Goal: Check status: Check status

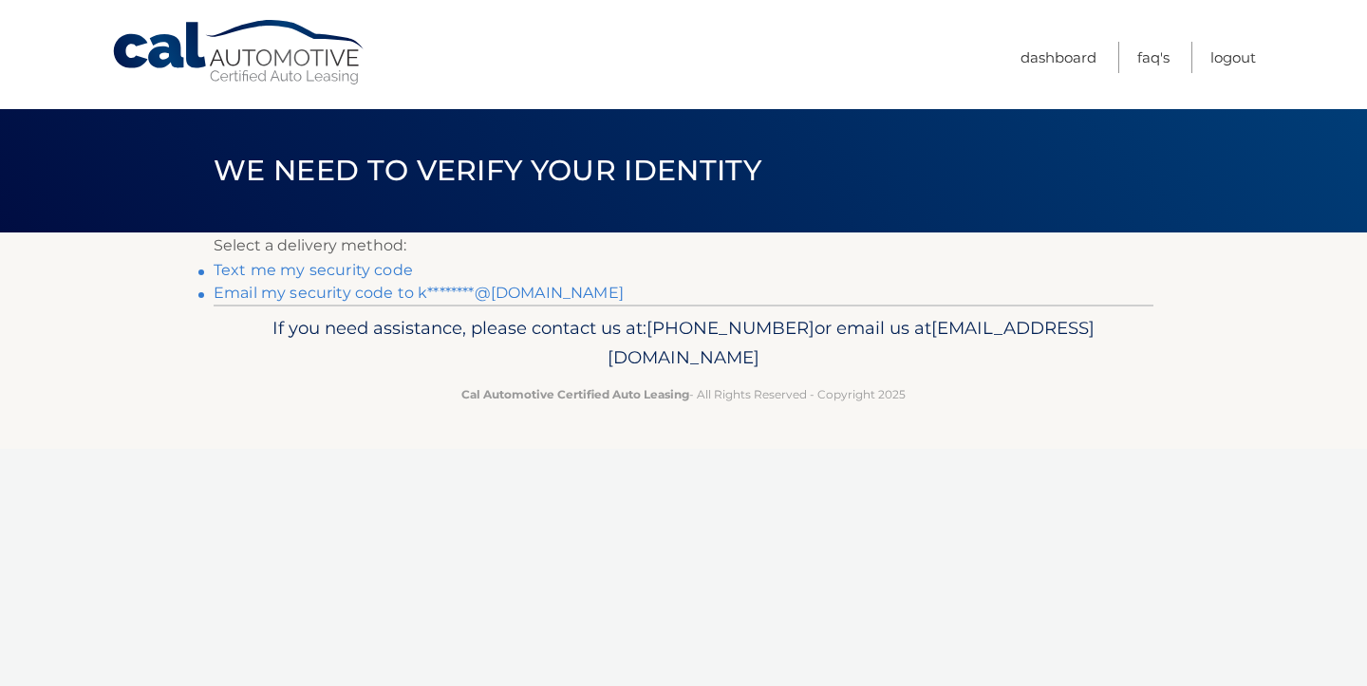
click at [313, 295] on link "Email my security code to k********@gmail.com" at bounding box center [419, 293] width 410 height 18
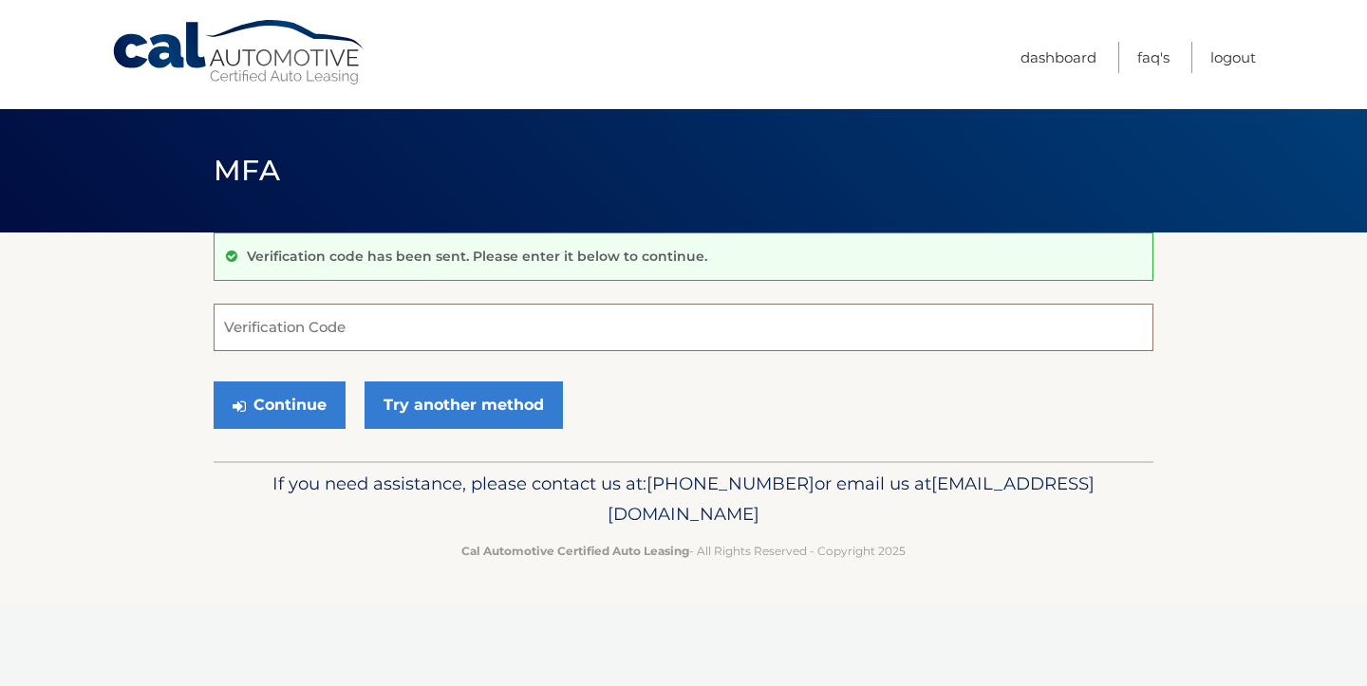
click at [463, 336] on input "Verification Code" at bounding box center [684, 327] width 940 height 47
paste input "777684"
click at [284, 402] on button "Continue" at bounding box center [280, 405] width 132 height 47
click at [310, 331] on input "777684" at bounding box center [684, 327] width 940 height 47
type input "777684"
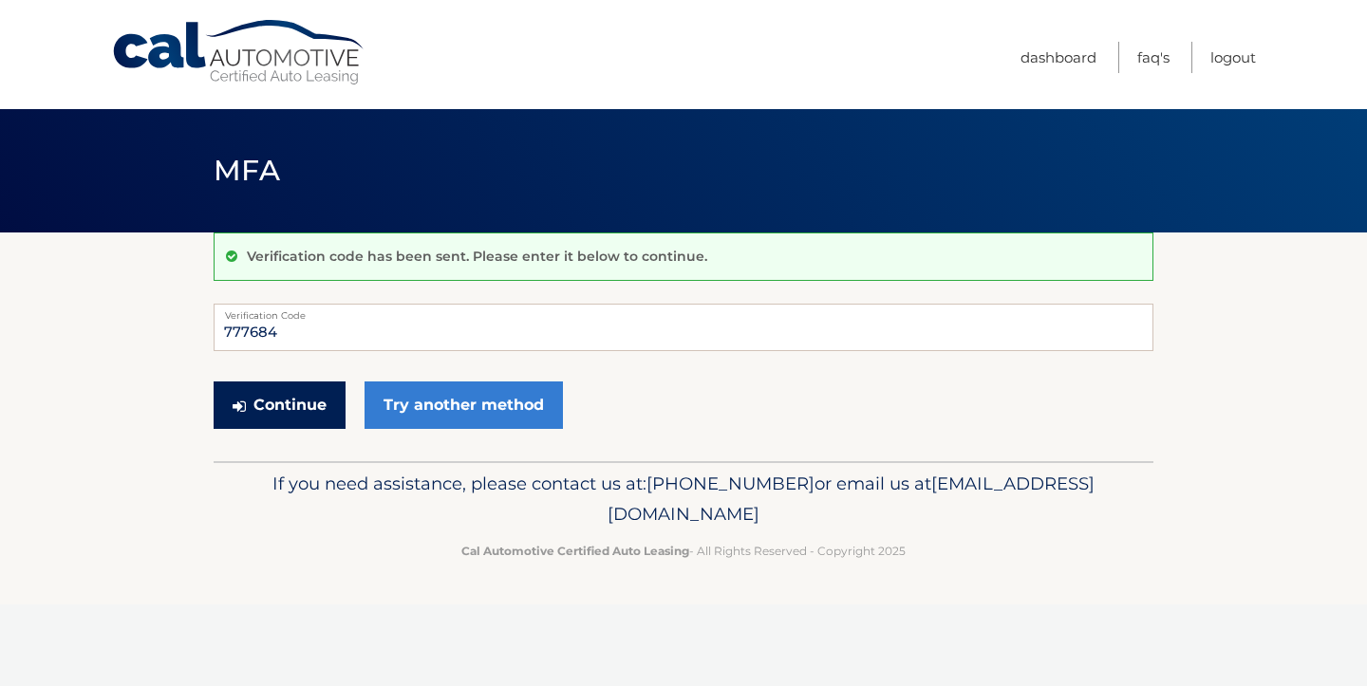
click at [261, 403] on button "Continue" at bounding box center [280, 405] width 132 height 47
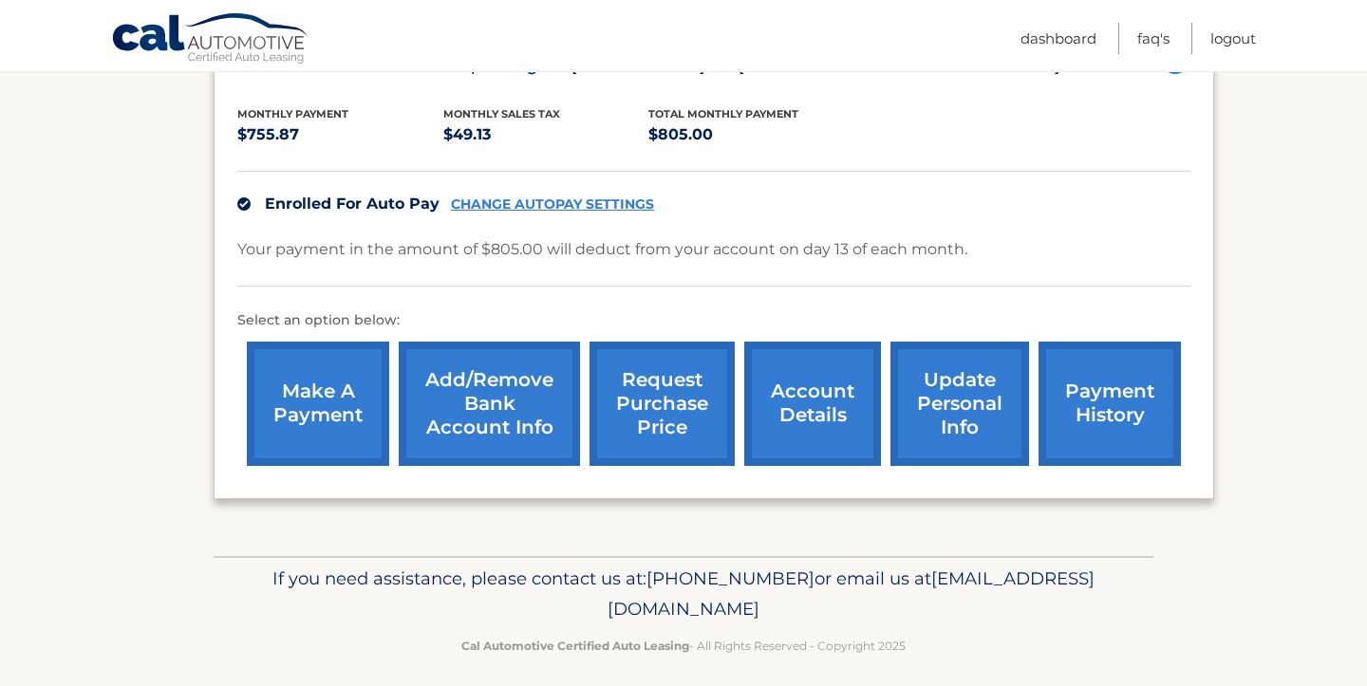
scroll to position [385, 0]
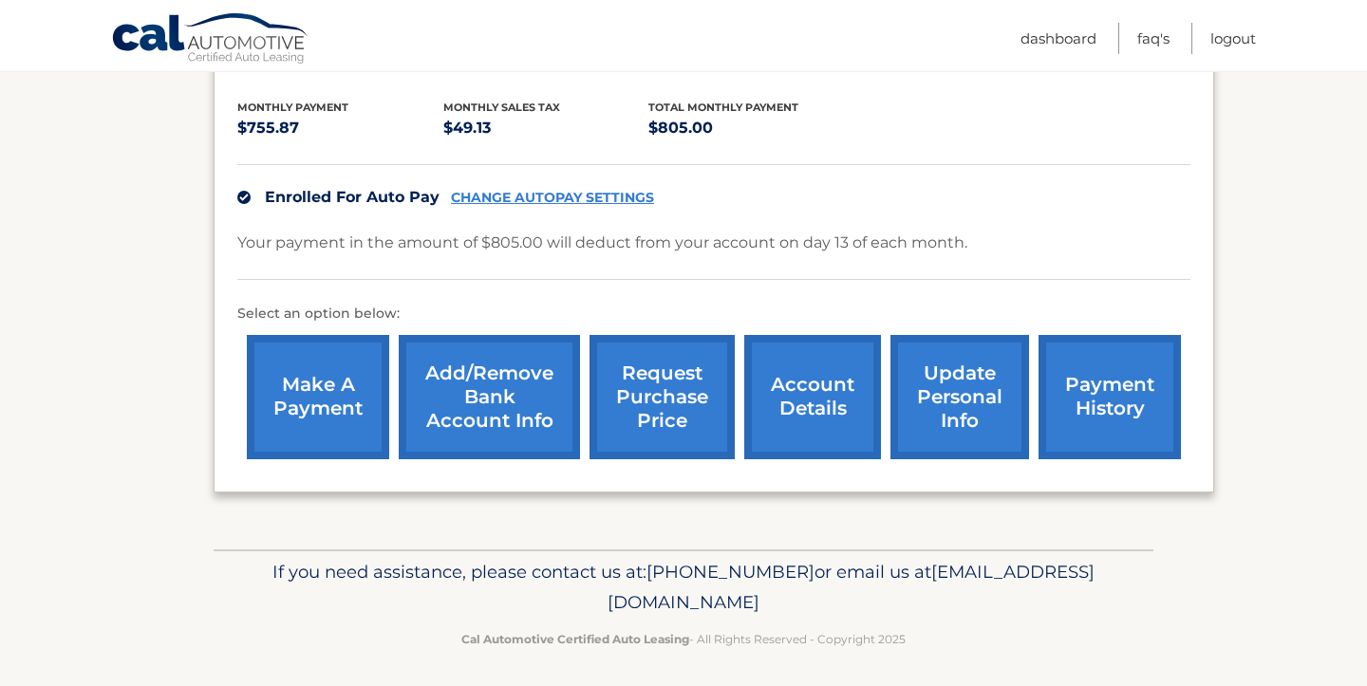
click at [802, 407] on link "account details" at bounding box center [812, 397] width 137 height 124
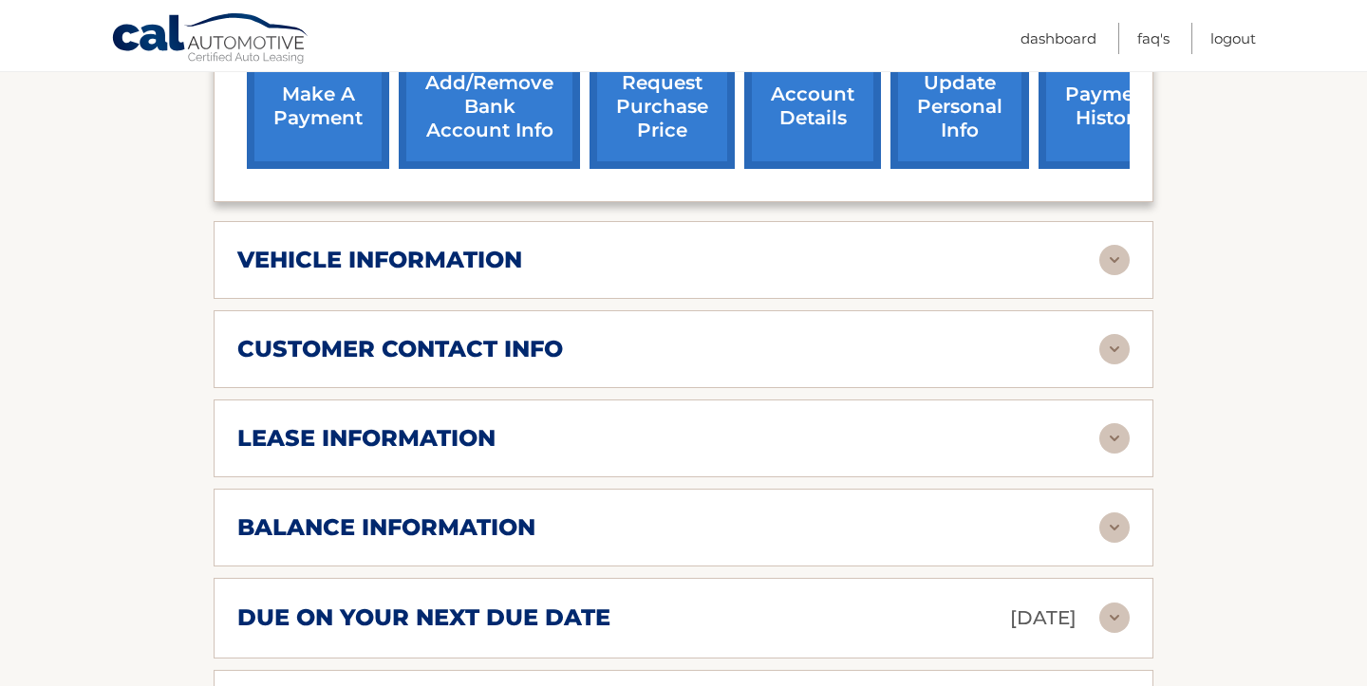
scroll to position [728, 0]
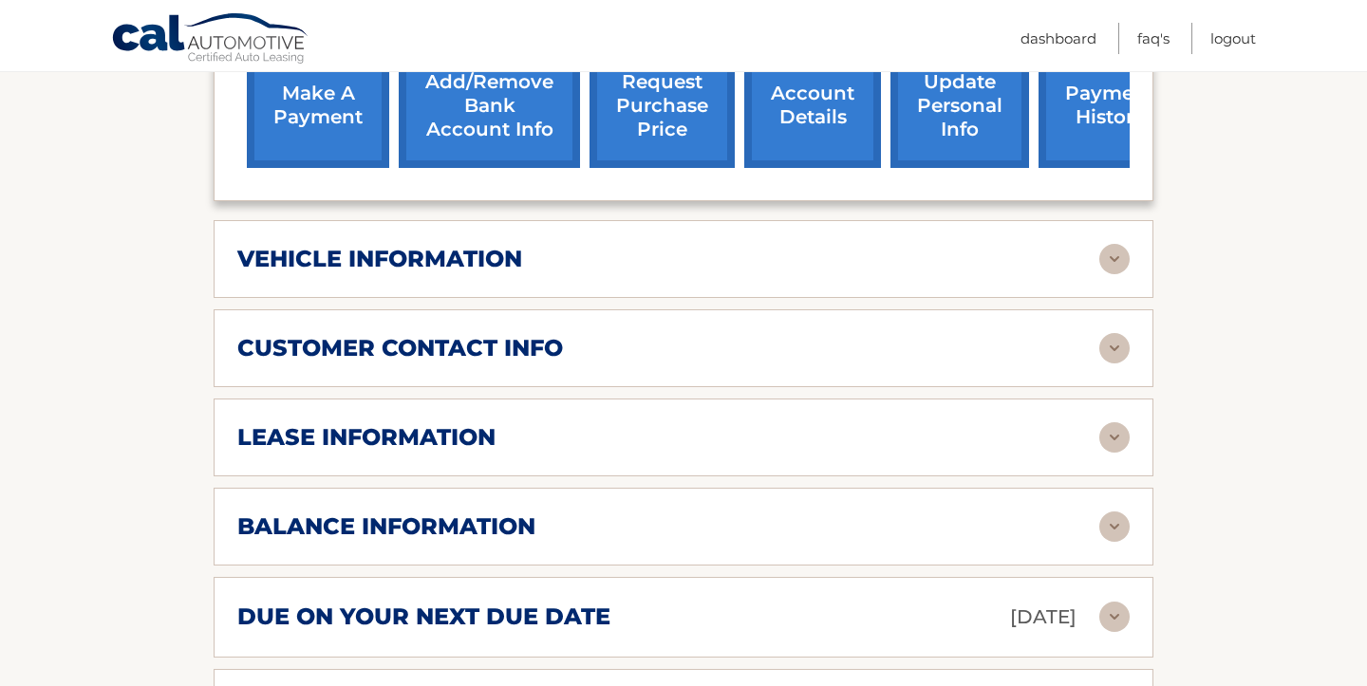
click at [827, 423] on div "lease information" at bounding box center [668, 437] width 862 height 28
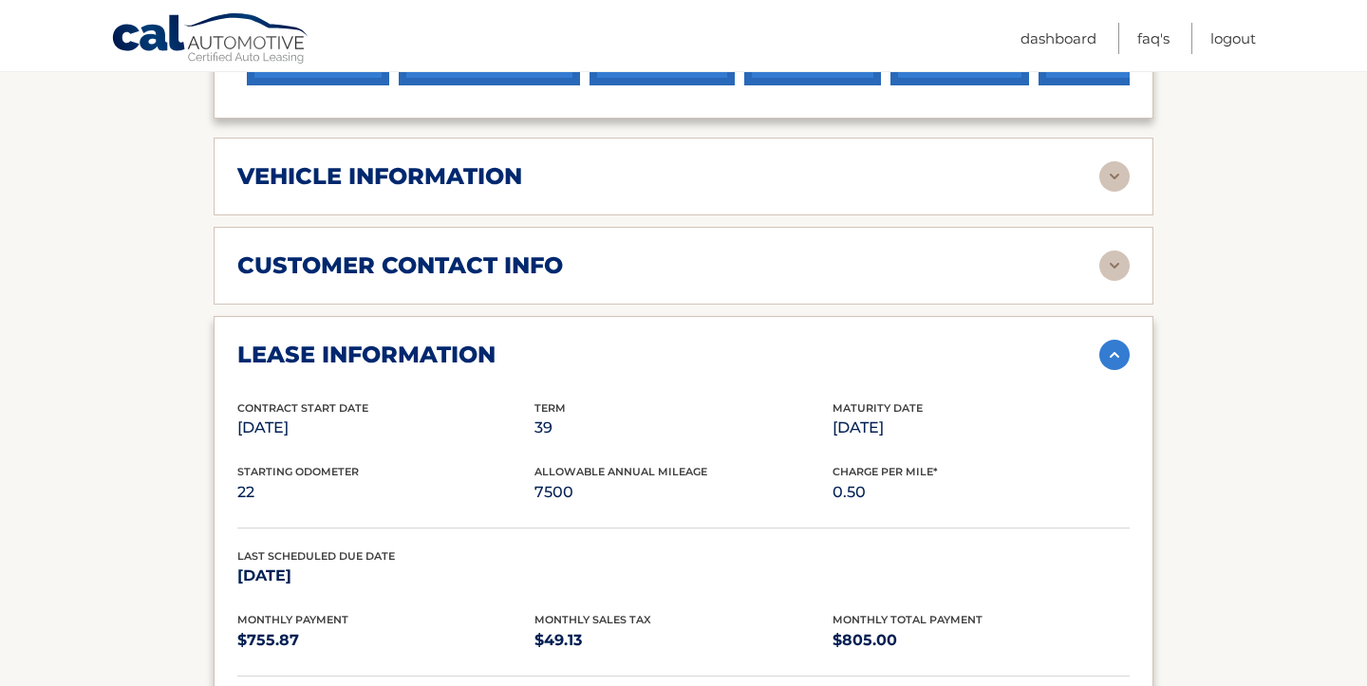
scroll to position [812, 0]
drag, startPoint x: 834, startPoint y: 400, endPoint x: 941, endPoint y: 391, distance: 106.6
click at [936, 414] on p "[DATE]" at bounding box center [980, 427] width 297 height 27
copy p "[DATE]"
